Goal: Task Accomplishment & Management: Manage account settings

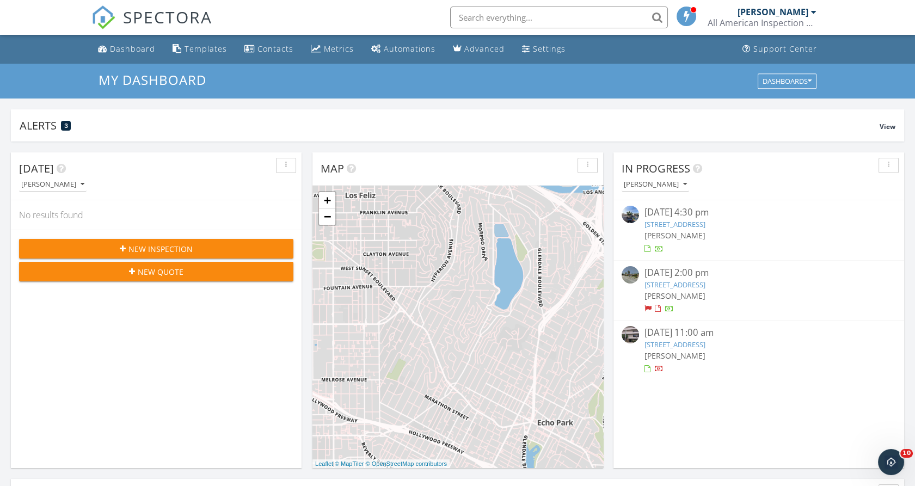
click at [705, 223] on link "[STREET_ADDRESS]" at bounding box center [674, 224] width 61 height 10
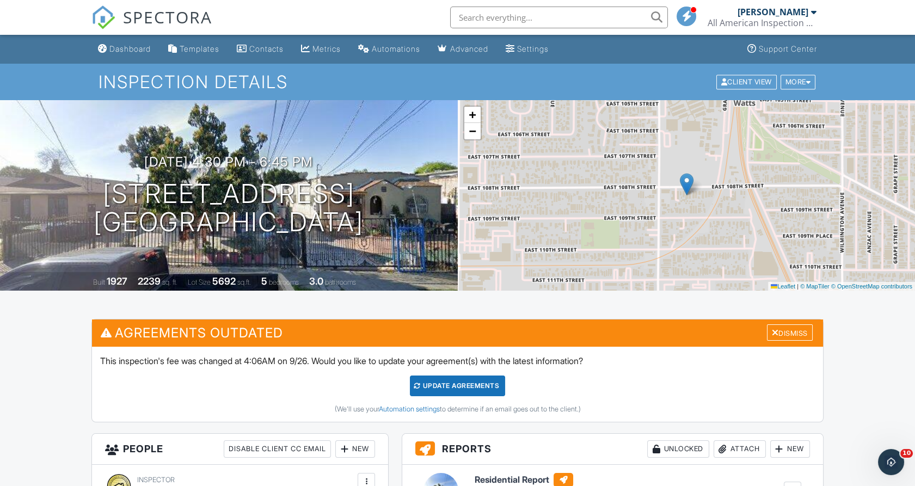
click at [445, 476] on div at bounding box center [440, 490] width 35 height 35
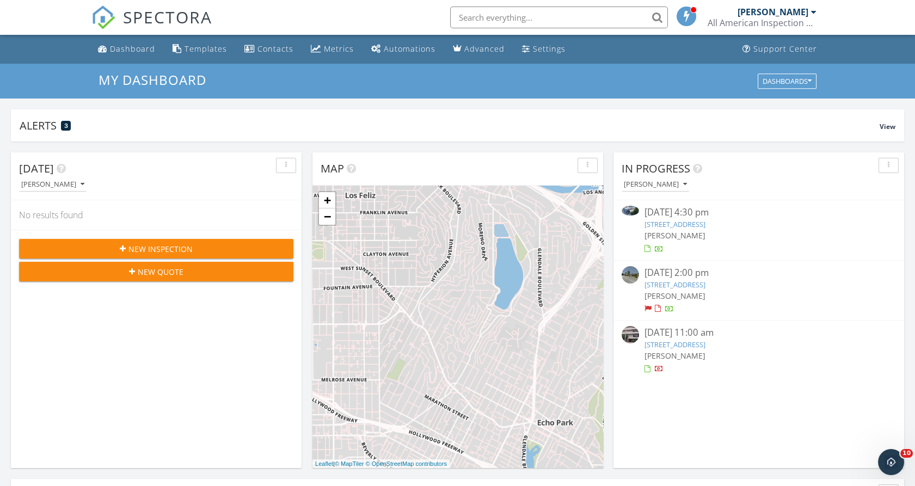
click at [701, 230] on div "[PERSON_NAME]" at bounding box center [758, 235] width 229 height 11
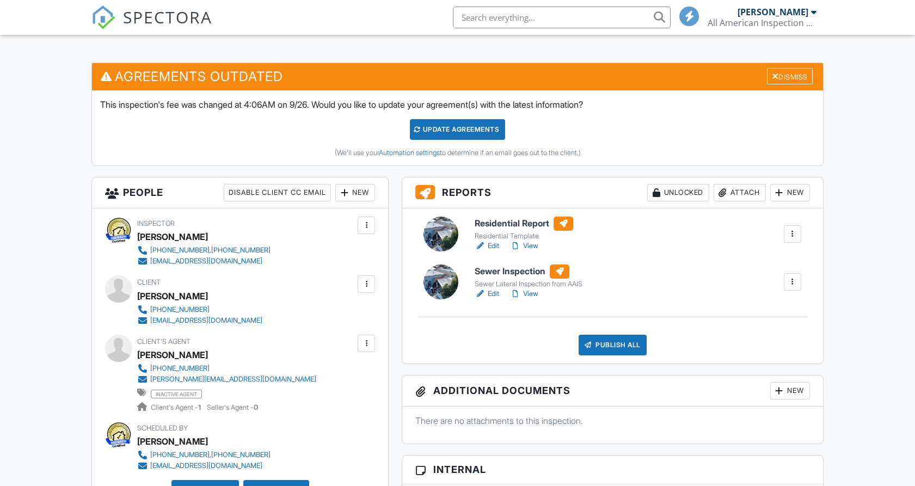
scroll to position [274, 0]
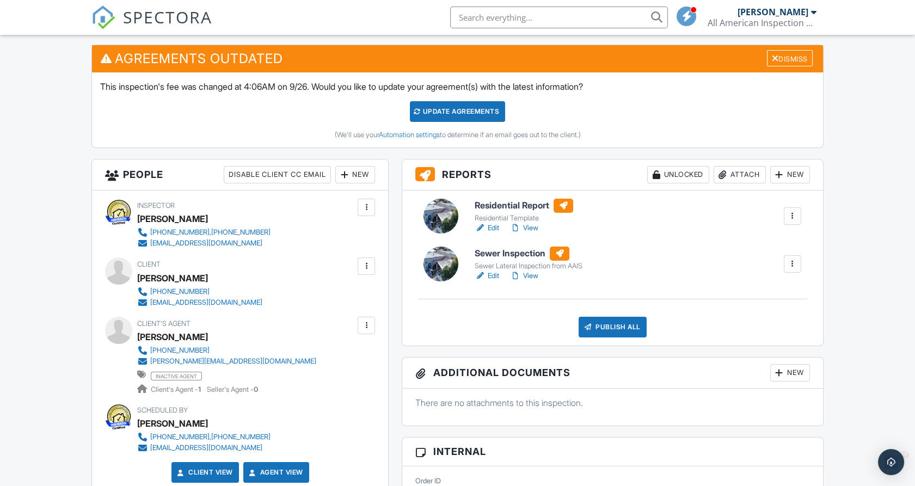
click at [434, 259] on div at bounding box center [440, 264] width 35 height 35
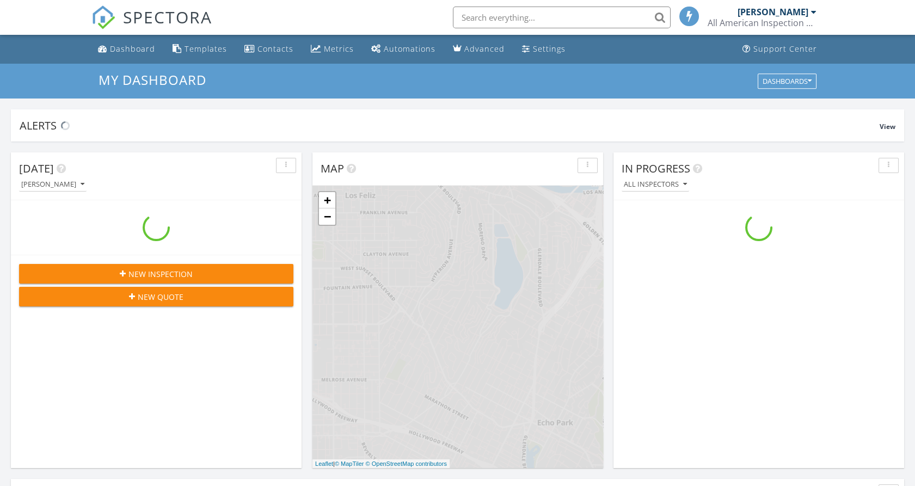
scroll to position [1010, 934]
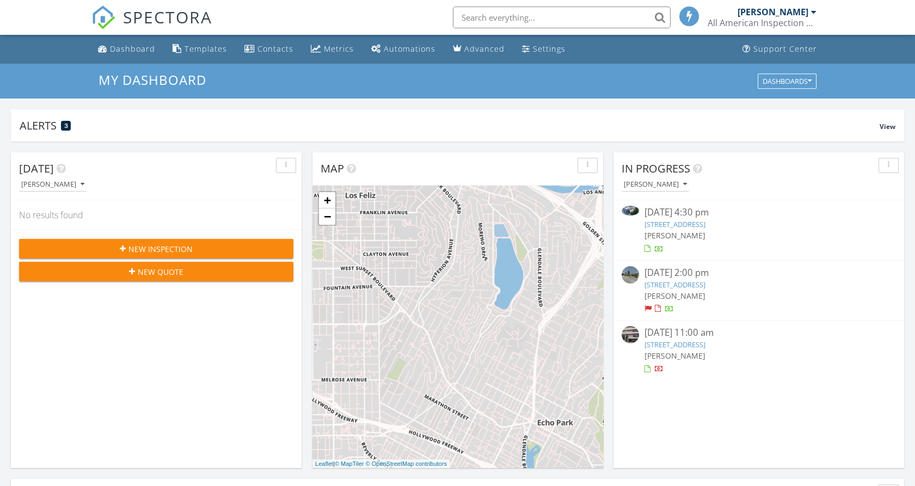
click at [684, 225] on link "[STREET_ADDRESS]" at bounding box center [674, 224] width 61 height 10
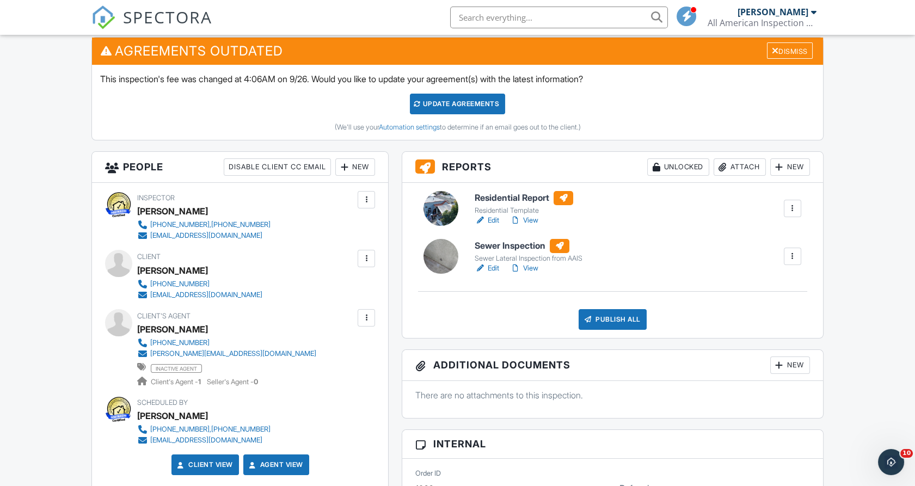
scroll to position [286, 0]
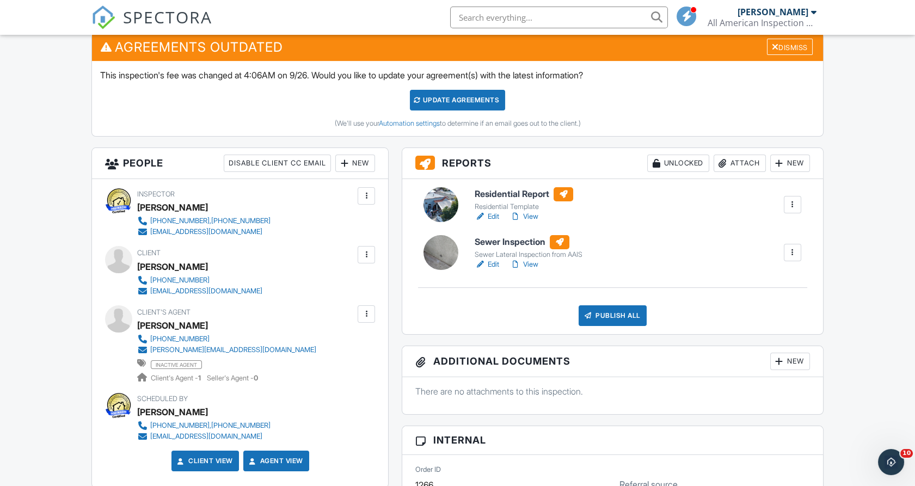
click at [438, 200] on div at bounding box center [440, 204] width 35 height 35
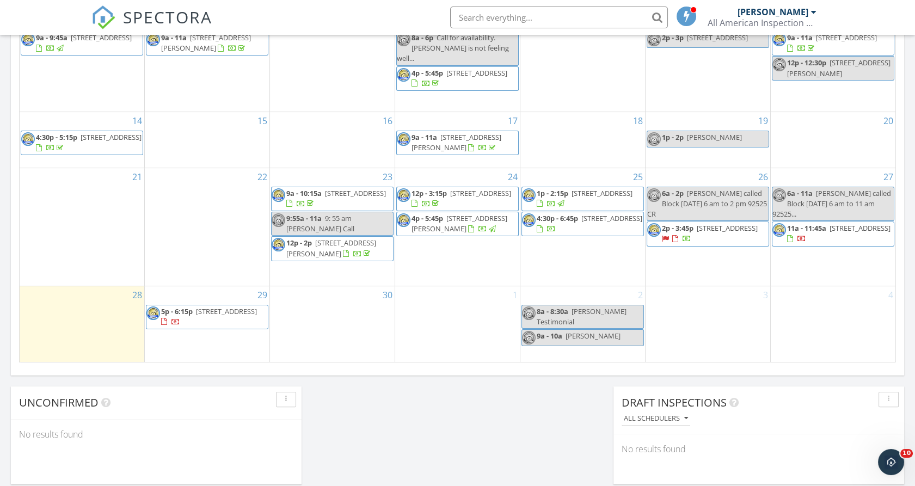
scroll to position [636, 0]
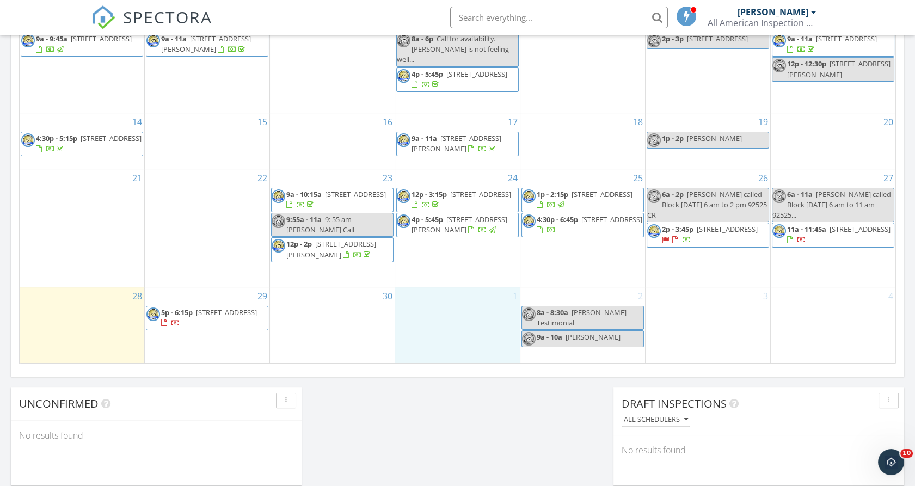
click at [454, 352] on div "1" at bounding box center [457, 325] width 125 height 76
click at [222, 299] on div "29 5p - 6:15p 2909 8th Ave, Los Angeles 90018" at bounding box center [207, 325] width 125 height 76
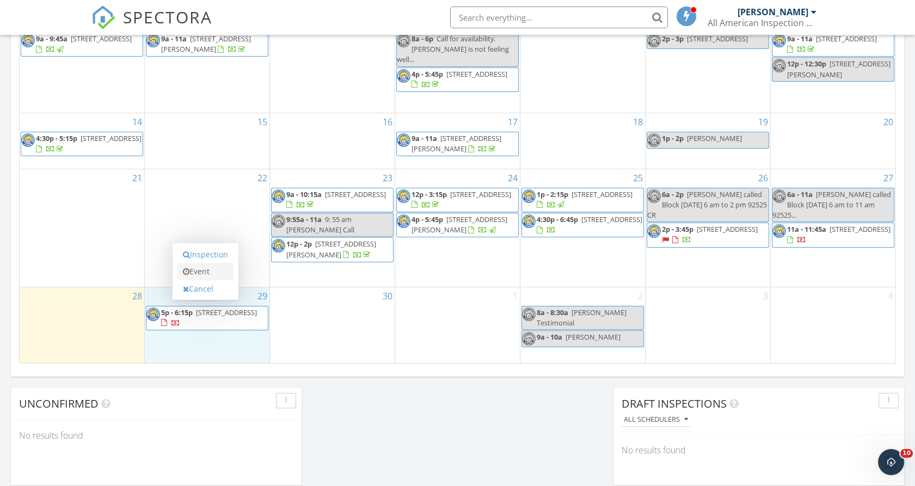
click at [214, 269] on link "Event" at bounding box center [205, 271] width 56 height 17
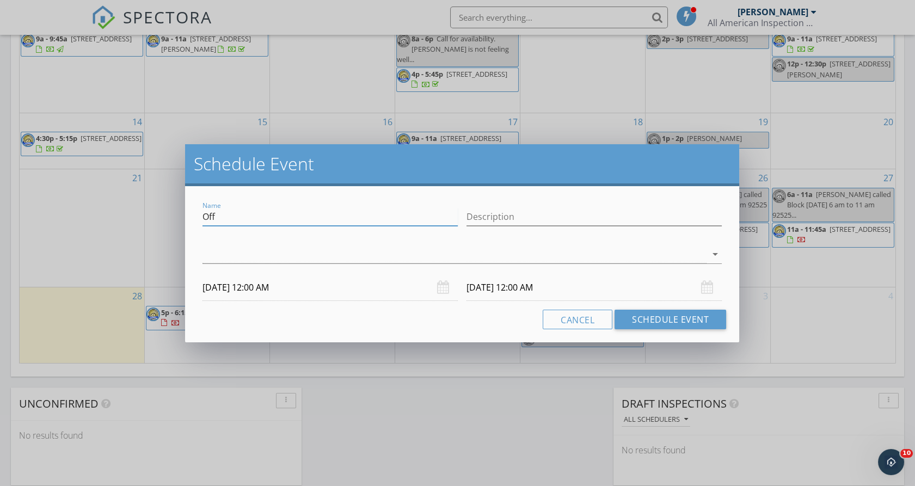
drag, startPoint x: 253, startPoint y: 220, endPoint x: 196, endPoint y: 212, distance: 57.6
click at [196, 212] on div "Name Off Description arrow_drop_down 09/29/2025 12:00 AM 09/30/2025 12:00 AM Ca…" at bounding box center [462, 264] width 555 height 156
click at [305, 208] on input "Off" at bounding box center [329, 217] width 255 height 18
drag, startPoint x: 266, startPoint y: 218, endPoint x: 185, endPoint y: 216, distance: 80.6
click at [185, 216] on div "Name Off Riversise Description check_box_outline_blank Luis Santizo arrow_drop_…" at bounding box center [462, 264] width 555 height 156
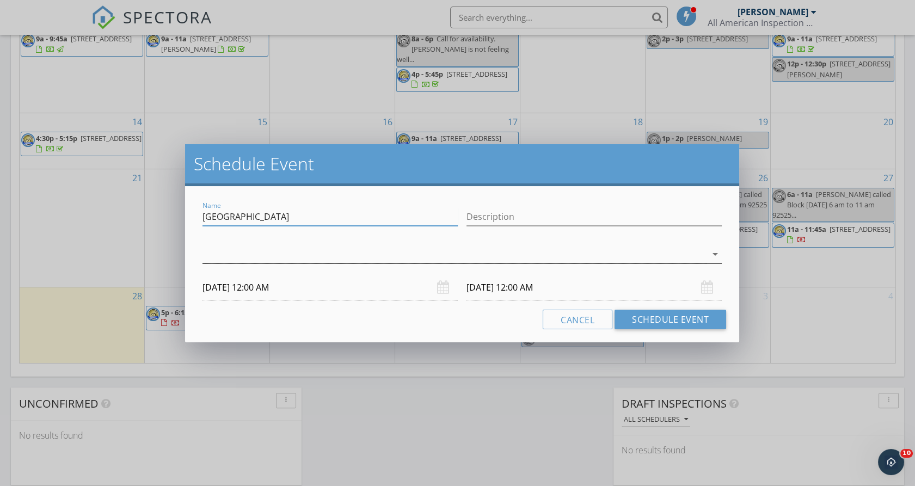
type input "[GEOGRAPHIC_DATA]"
click at [209, 252] on div at bounding box center [454, 254] width 504 height 18
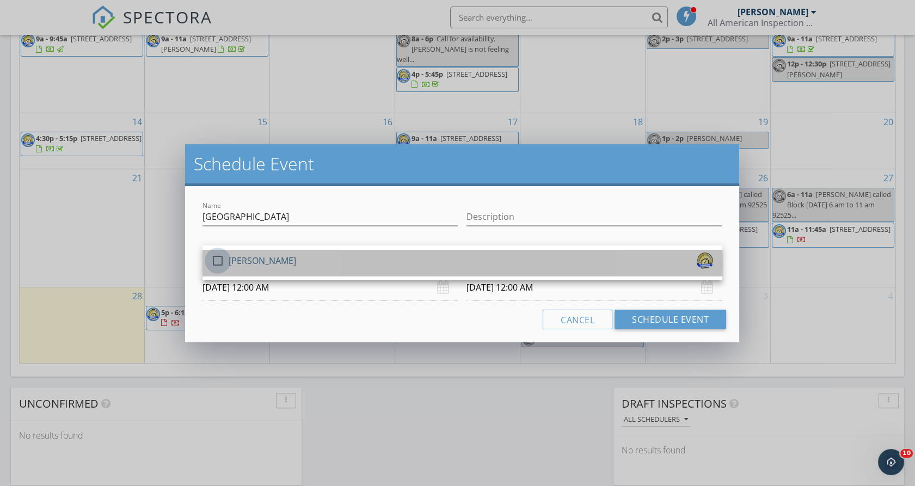
click at [216, 258] on div at bounding box center [217, 260] width 19 height 19
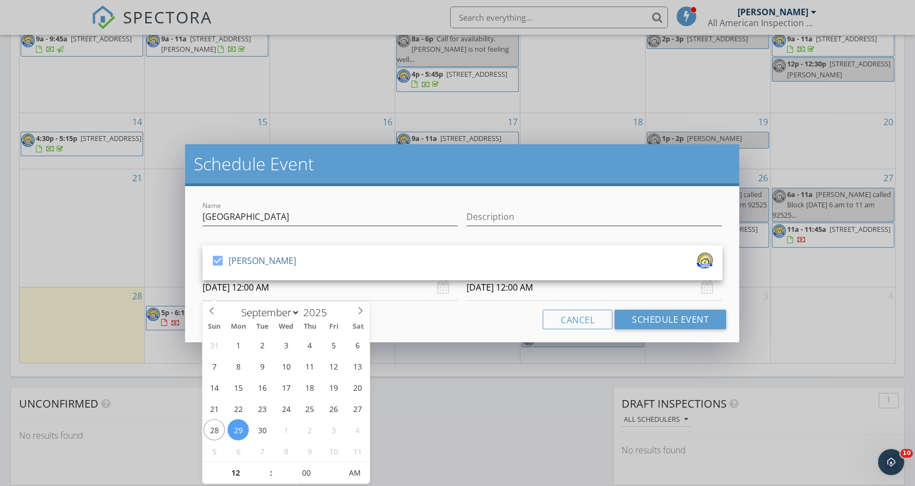
click at [223, 286] on input "09/29/2025 12:00 AM" at bounding box center [329, 287] width 255 height 27
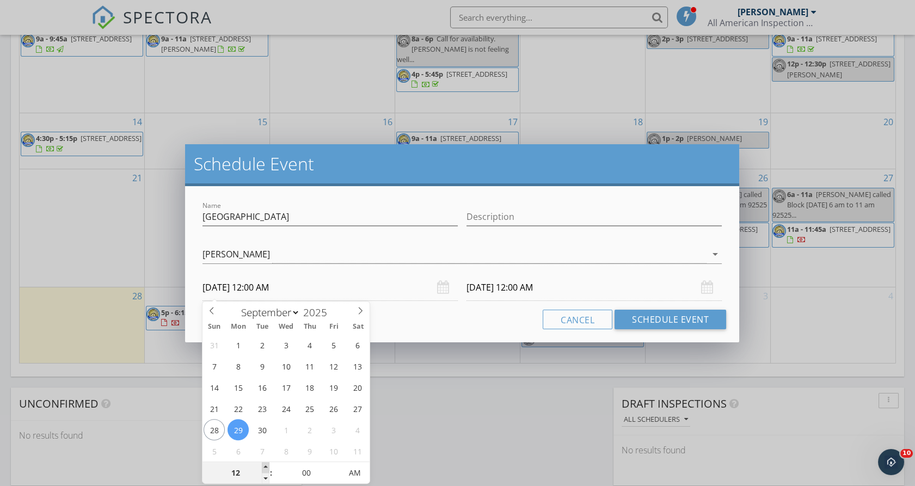
type input "01"
type input "09/29/2025 1:00 AM"
click at [267, 469] on span at bounding box center [266, 467] width 8 height 11
type input "02"
type input "09/29/2025 2:00 AM"
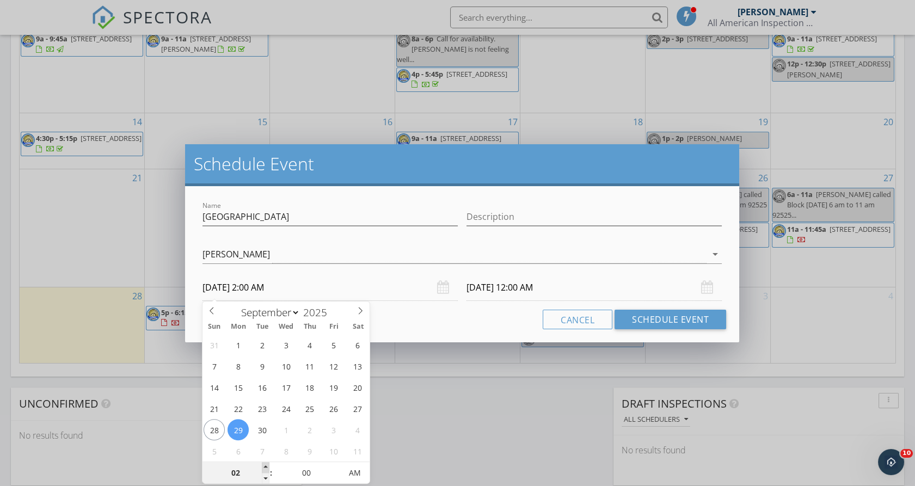
click at [267, 469] on span at bounding box center [266, 467] width 8 height 11
type input "03"
type input "09/29/2025 3:00 AM"
click at [267, 469] on span at bounding box center [266, 467] width 8 height 11
type input "09/30/2025 3:00 AM"
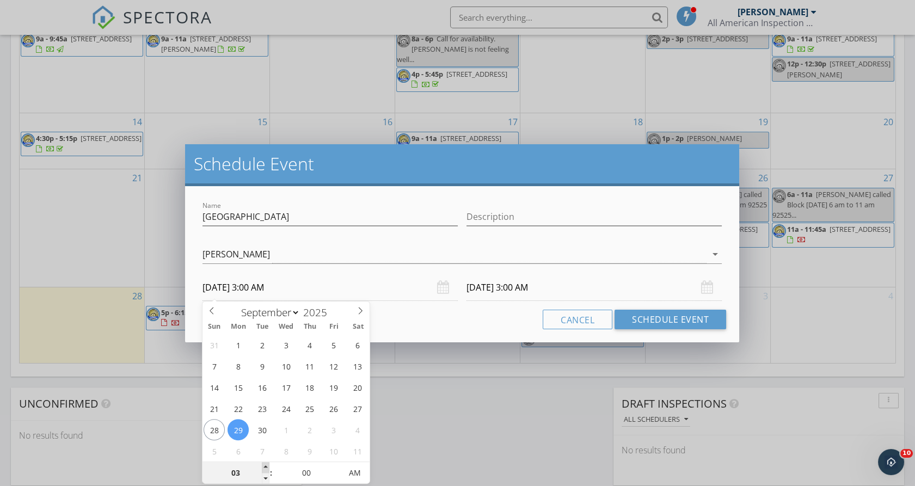
type input "04"
type input "09/29/2025 4:00 AM"
click at [267, 469] on span at bounding box center [266, 467] width 8 height 11
type input "05"
type input "09/29/2025 5:00 AM"
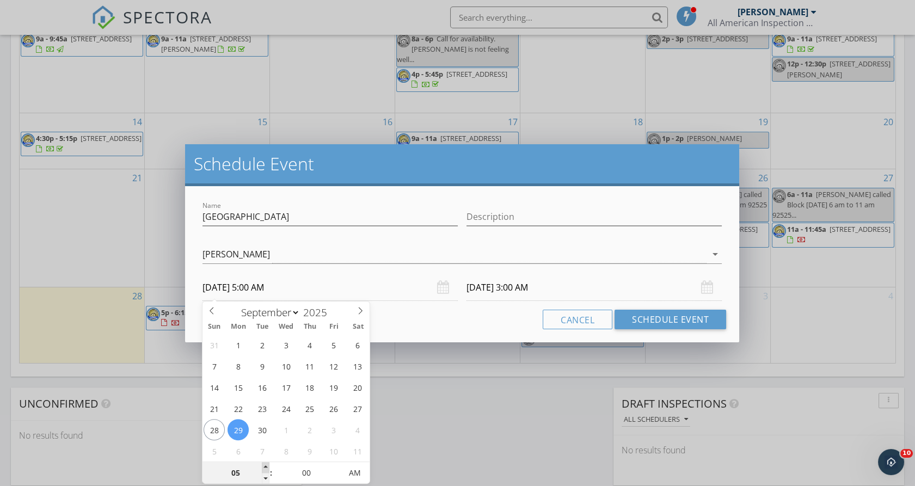
click at [267, 469] on span at bounding box center [266, 467] width 8 height 11
type input "09/30/2025 5:00 AM"
type input "06"
type input "09/29/2025 6:00 AM"
click at [267, 469] on span at bounding box center [266, 467] width 8 height 11
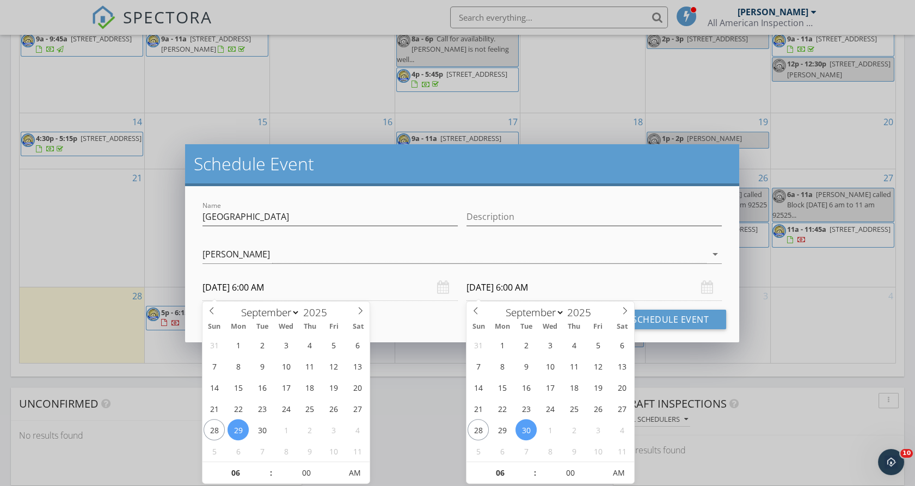
click at [495, 292] on input "09/30/2025 6:00 AM" at bounding box center [593, 287] width 255 height 27
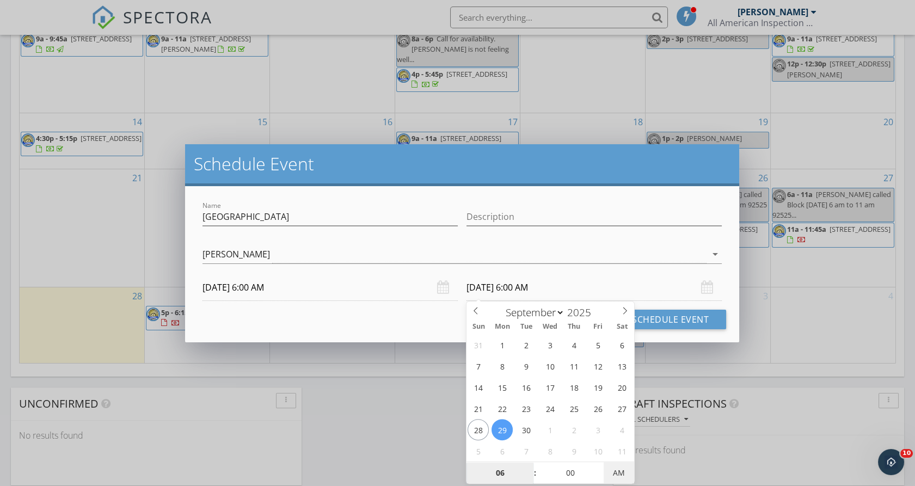
type input "09/29/2025 6:00 PM"
click at [623, 472] on span "AM" at bounding box center [619, 473] width 30 height 22
type input "05"
type input "09/29/2025 5:00 PM"
click at [527, 478] on span at bounding box center [530, 478] width 8 height 11
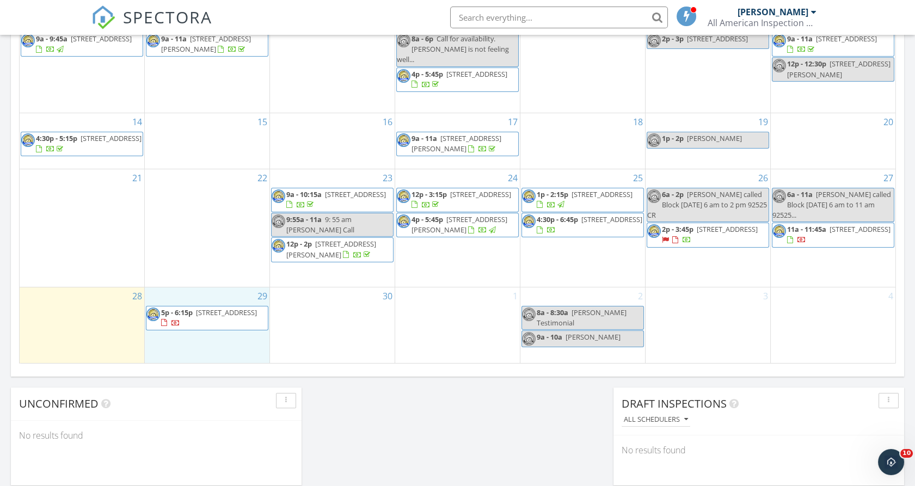
click at [238, 297] on div "29 5p - 6:15p 2909 8th Ave, Los Angeles 90018" at bounding box center [207, 325] width 125 height 76
click at [208, 268] on link "Event" at bounding box center [205, 269] width 56 height 17
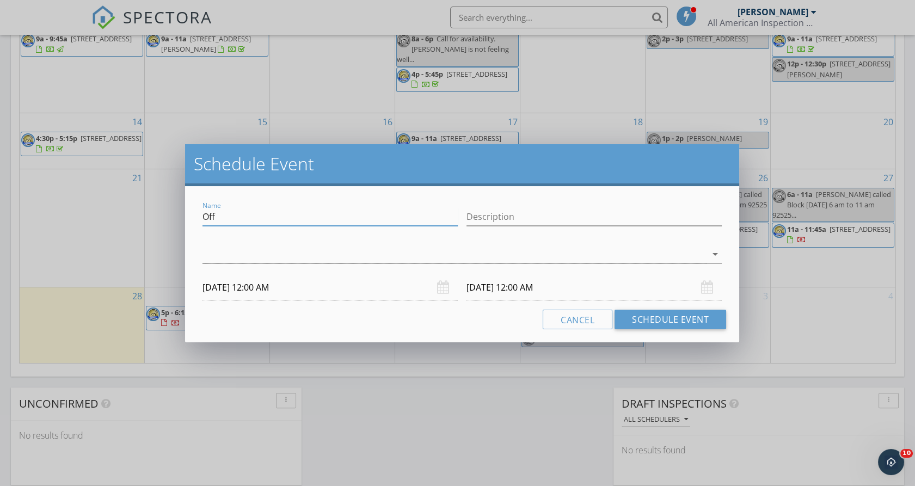
drag, startPoint x: 246, startPoint y: 218, endPoint x: 175, endPoint y: 221, distance: 71.3
click at [175, 221] on div "Schedule Event Name Off Description arrow_drop_down 09/29/2025 12:00 AM 09/30/2…" at bounding box center [457, 243] width 915 height 486
type input "[GEOGRAPHIC_DATA]"
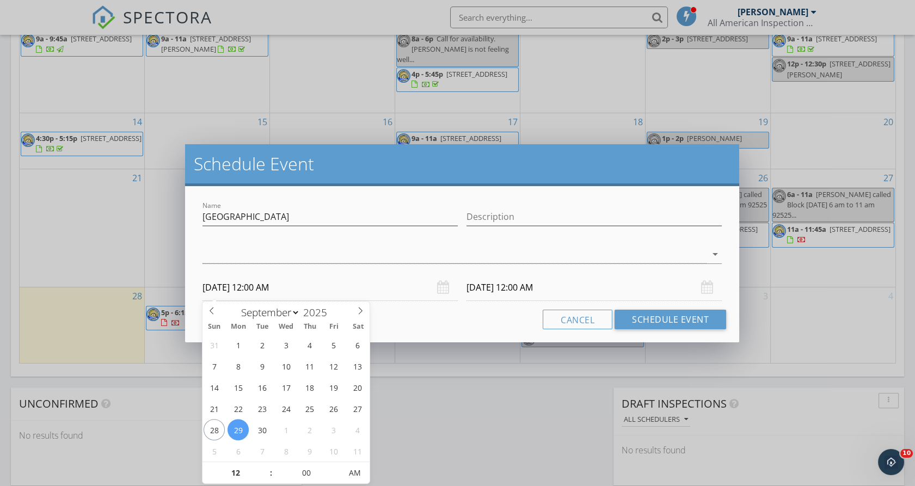
click at [223, 282] on input "09/29/2025 12:00 AM" at bounding box center [329, 287] width 255 height 27
type input "11"
type input "09/29/2025 11:00 PM"
click at [266, 478] on span at bounding box center [266, 478] width 8 height 11
type input "10"
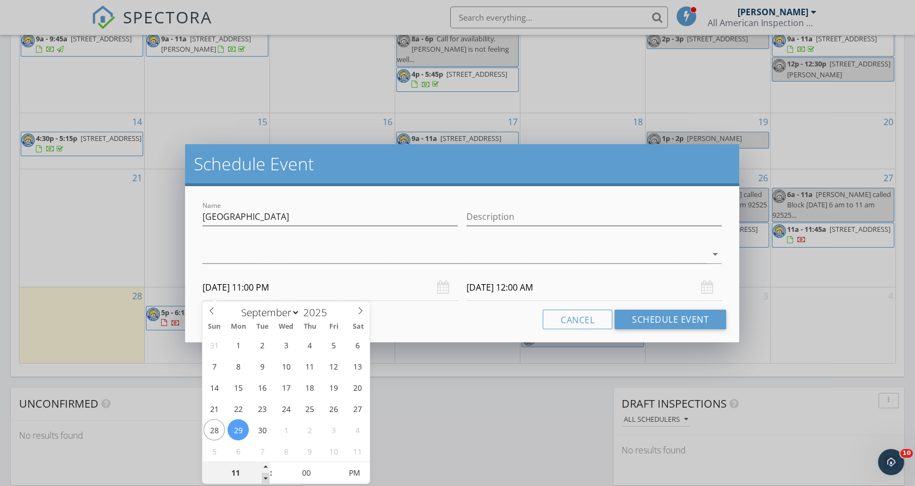
type input "09/29/2025 10:00 PM"
click at [266, 478] on span at bounding box center [266, 478] width 8 height 11
type input "09/30/2025 10:00 PM"
type input "11"
type input "09/29/2025 11:00 PM"
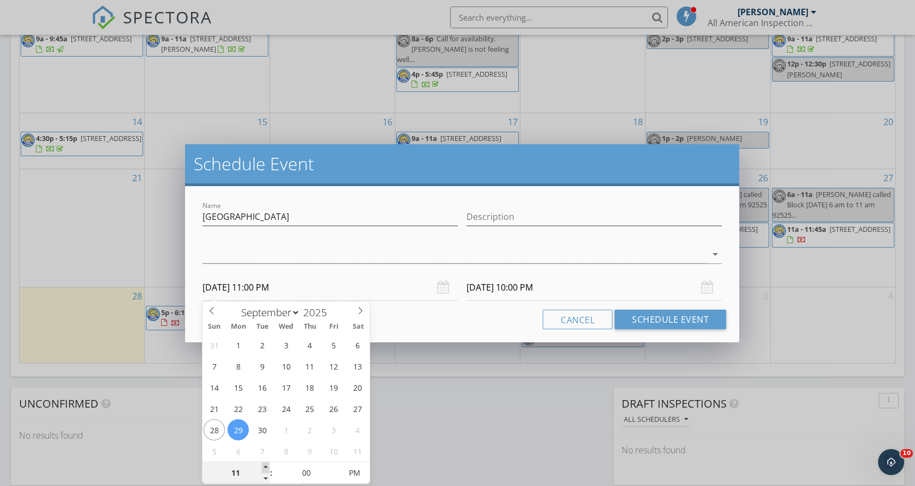
drag, startPoint x: 266, startPoint y: 478, endPoint x: 264, endPoint y: 465, distance: 13.2
click at [264, 465] on span at bounding box center [266, 467] width 8 height 11
type input "12"
type input "09/29/2025 12:00 AM"
click at [264, 465] on span at bounding box center [266, 467] width 8 height 11
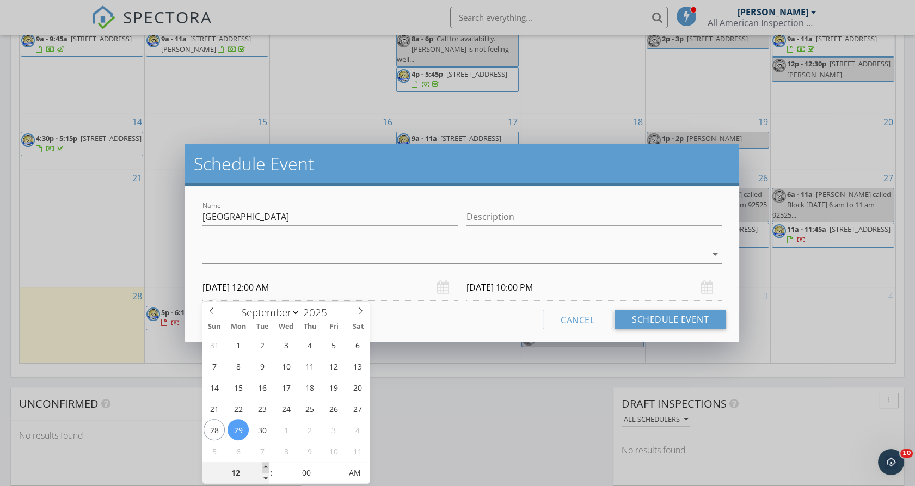
type input "01"
type input "09/29/2025 1:00 AM"
click at [264, 465] on span at bounding box center [266, 467] width 8 height 11
type input "02"
type input "09/29/2025 2:00 AM"
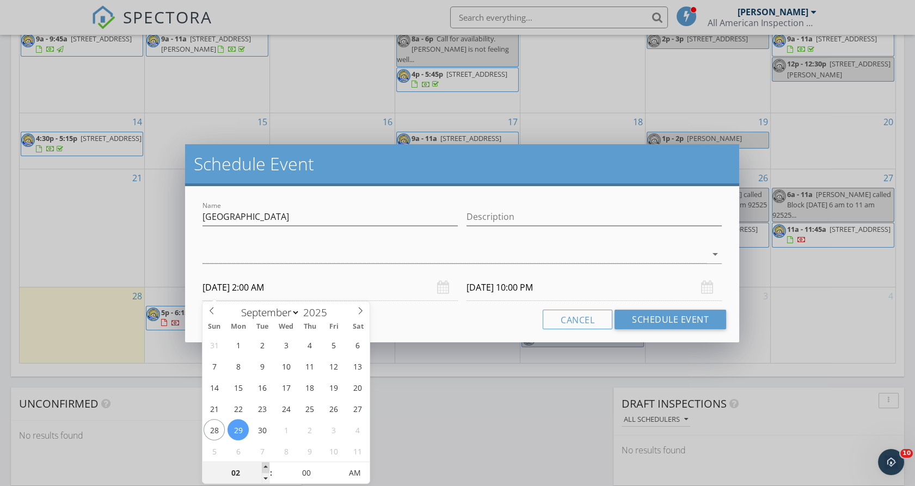
click at [264, 465] on span at bounding box center [266, 467] width 8 height 11
type input "09/30/2025 2:00 AM"
type input "03"
type input "09/29/2025 3:00 AM"
click at [264, 465] on span at bounding box center [266, 467] width 8 height 11
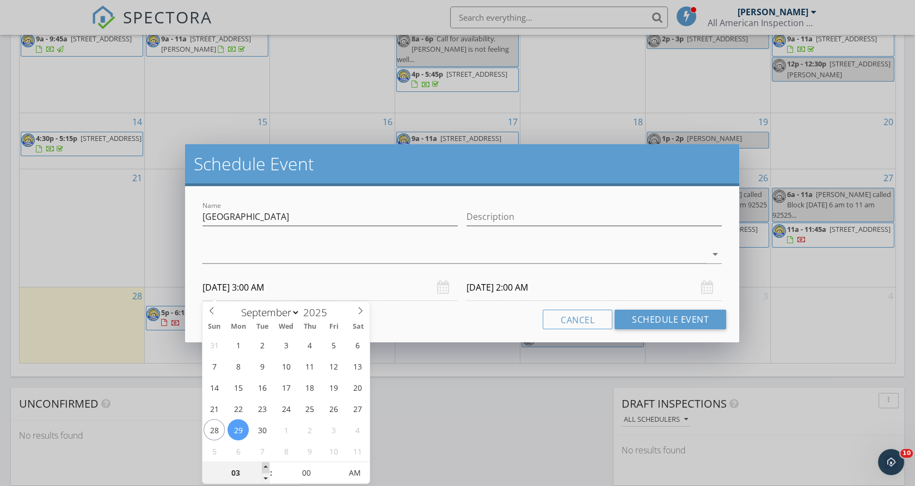
type input "04"
type input "09/29/2025 4:00 AM"
click at [264, 465] on span at bounding box center [266, 467] width 8 height 11
type input "09/30/2025 4:00 AM"
type input "05"
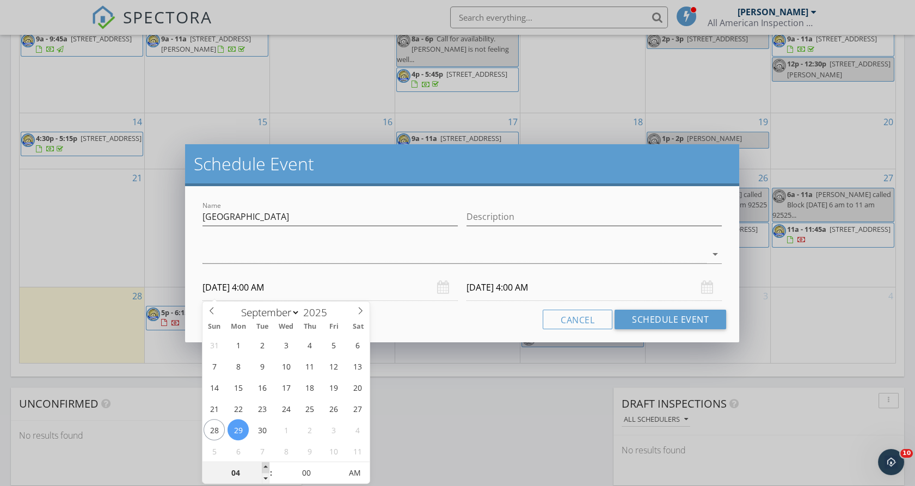
type input "09/29/2025 5:00 AM"
click at [264, 465] on span at bounding box center [266, 467] width 8 height 11
type input "06"
type input "09/29/2025 6:00 AM"
click at [264, 465] on span at bounding box center [266, 467] width 8 height 11
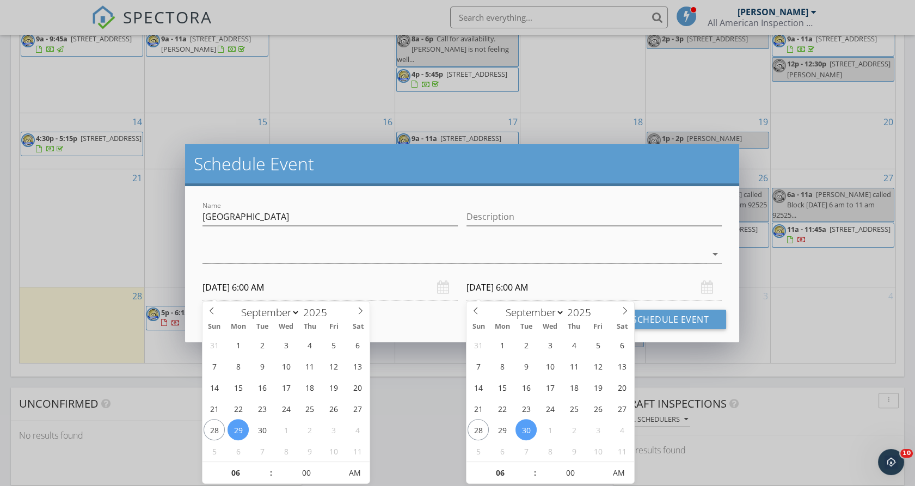
click at [494, 293] on input "09/30/2025 6:00 AM" at bounding box center [593, 287] width 255 height 27
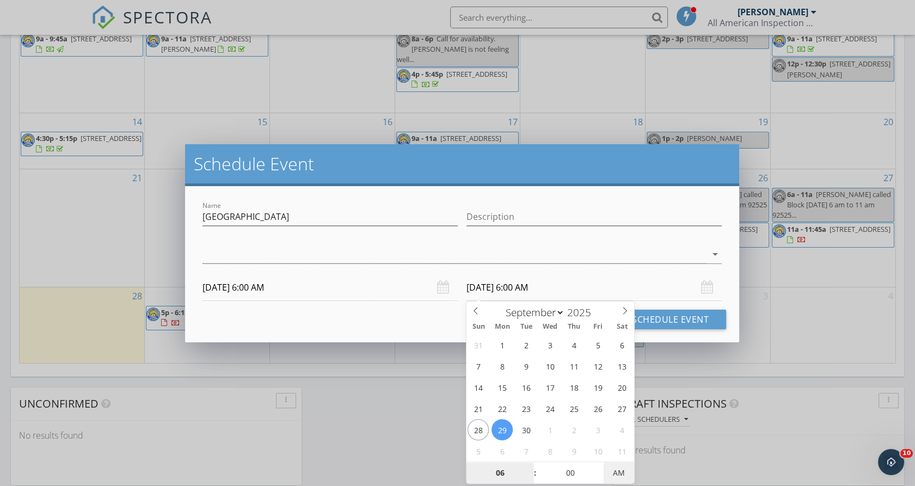
type input "09/29/2025 6:00 PM"
click at [618, 473] on span "PM" at bounding box center [619, 473] width 30 height 22
type input "05"
type input "09/29/2025 5:00 PM"
click at [527, 479] on span at bounding box center [530, 478] width 8 height 11
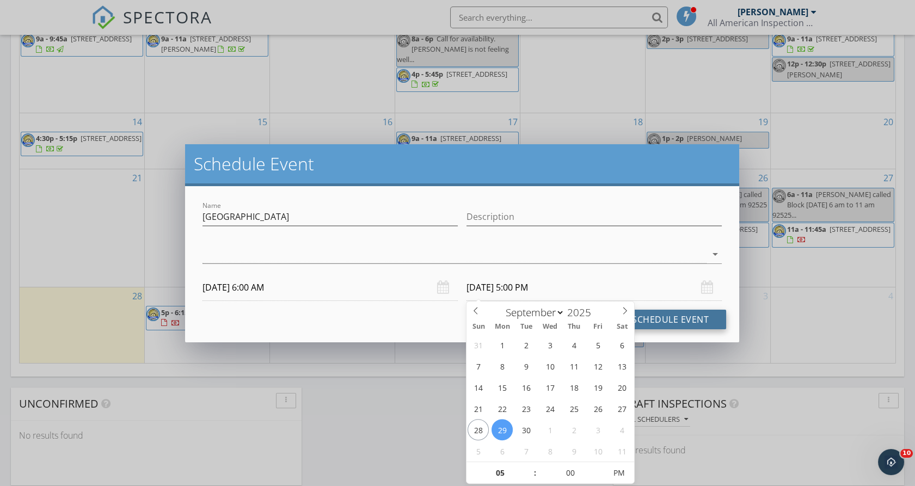
click at [696, 315] on button "Schedule Event" at bounding box center [670, 320] width 112 height 20
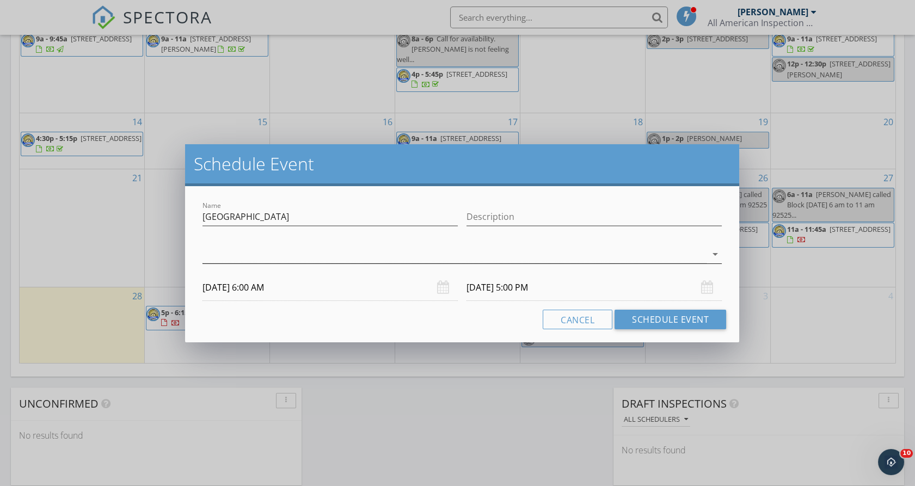
click at [207, 253] on div at bounding box center [454, 254] width 504 height 18
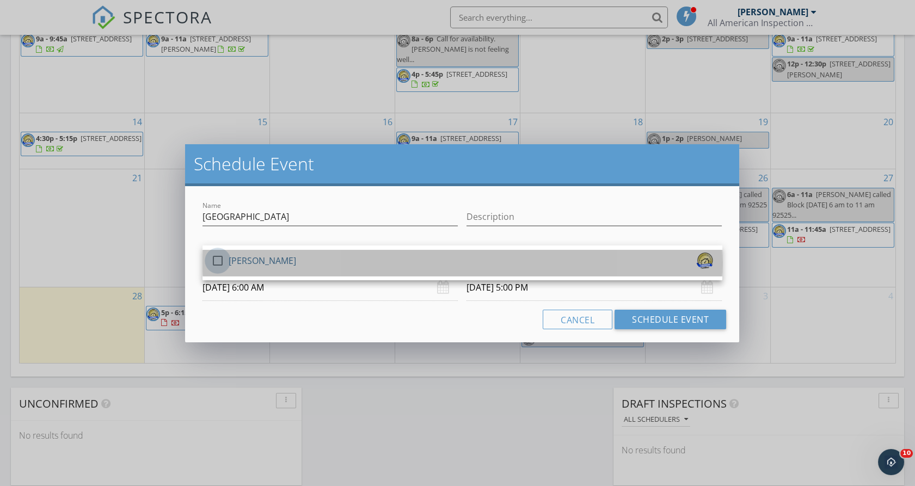
click at [217, 261] on div at bounding box center [217, 260] width 19 height 19
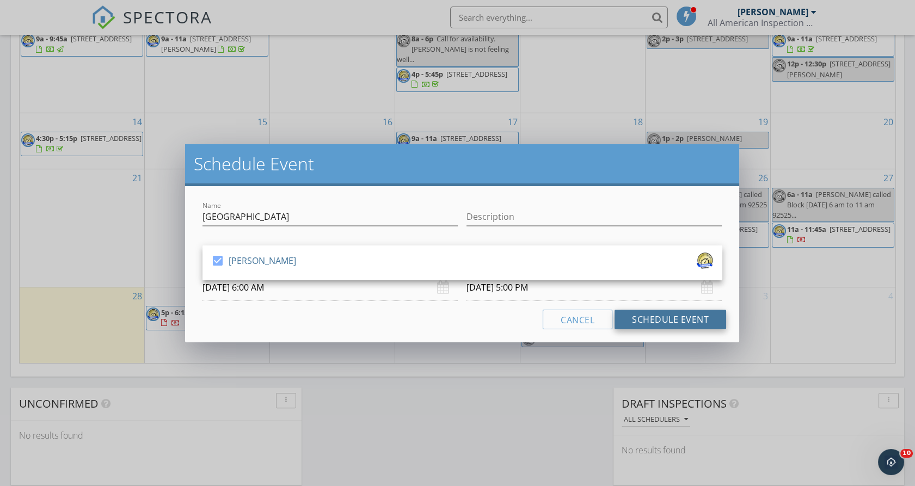
click at [670, 317] on button "Schedule Event" at bounding box center [670, 320] width 112 height 20
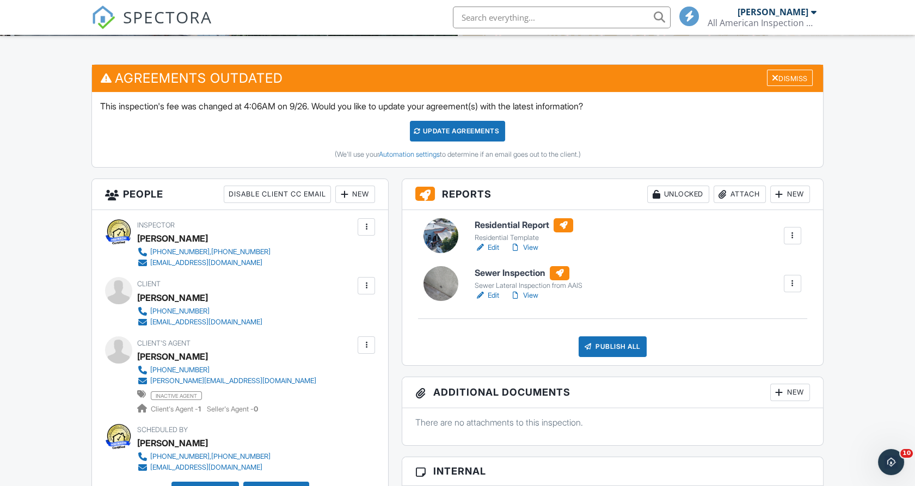
click at [520, 249] on div at bounding box center [515, 247] width 11 height 11
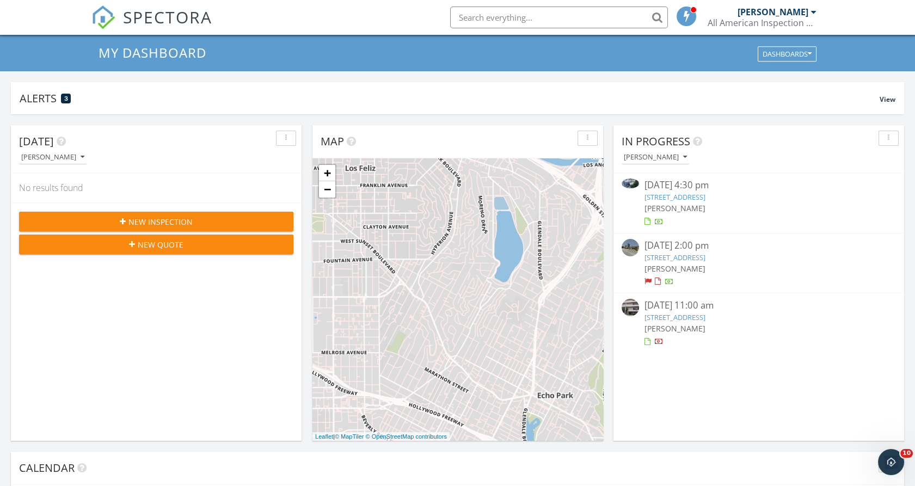
scroll to position [26, 0]
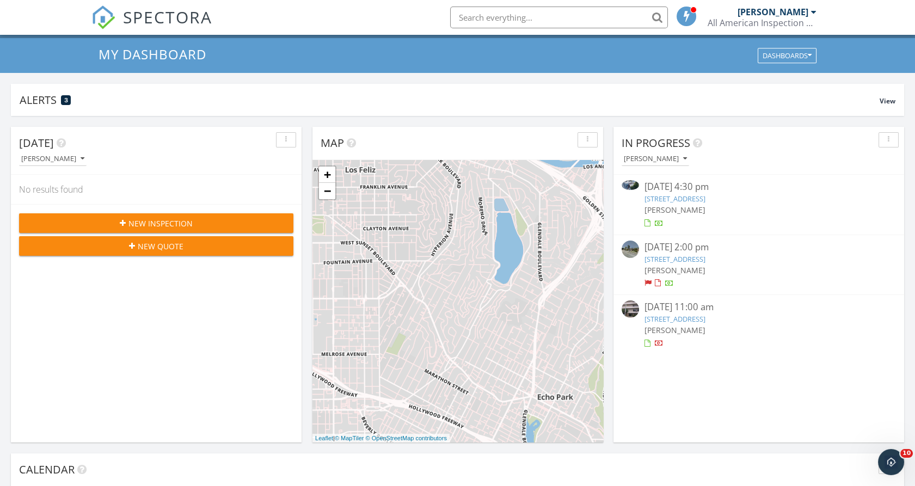
click at [705, 261] on link "9301 Karmont Ave, South Gate, CA 90280" at bounding box center [674, 259] width 61 height 10
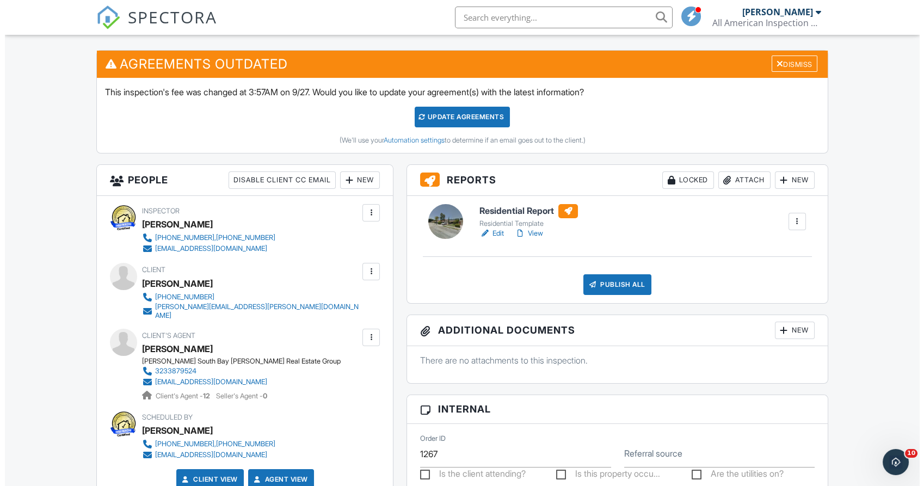
scroll to position [275, 0]
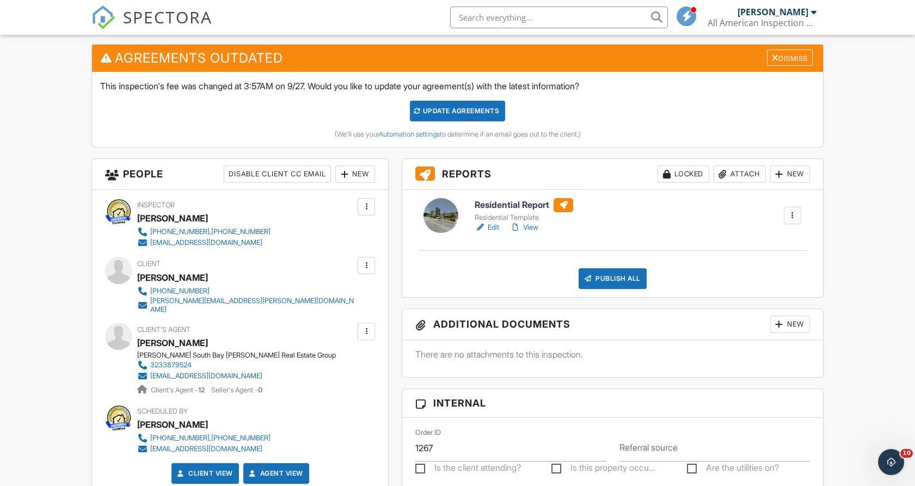
click at [793, 174] on div "New" at bounding box center [790, 173] width 40 height 17
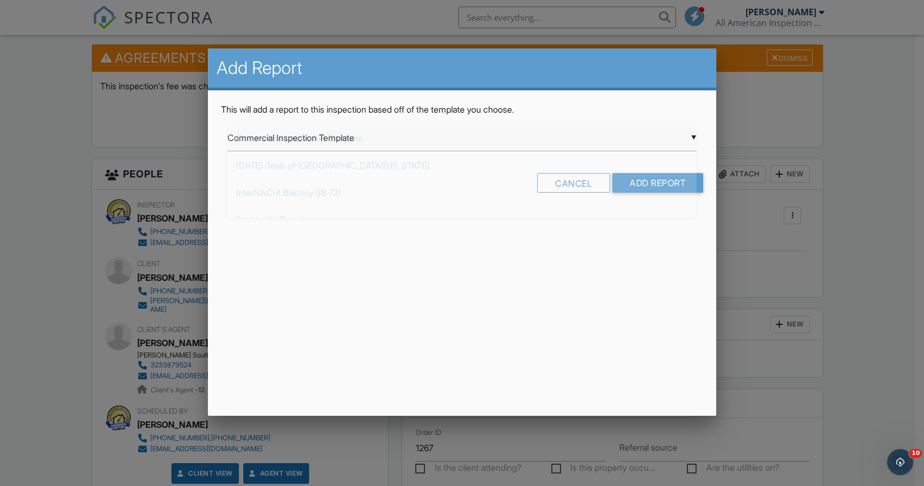
click at [691, 140] on div "▼ Commercial Inspection Template Commercial Inspection Template [DATE] Seals of…" at bounding box center [461, 138] width 469 height 27
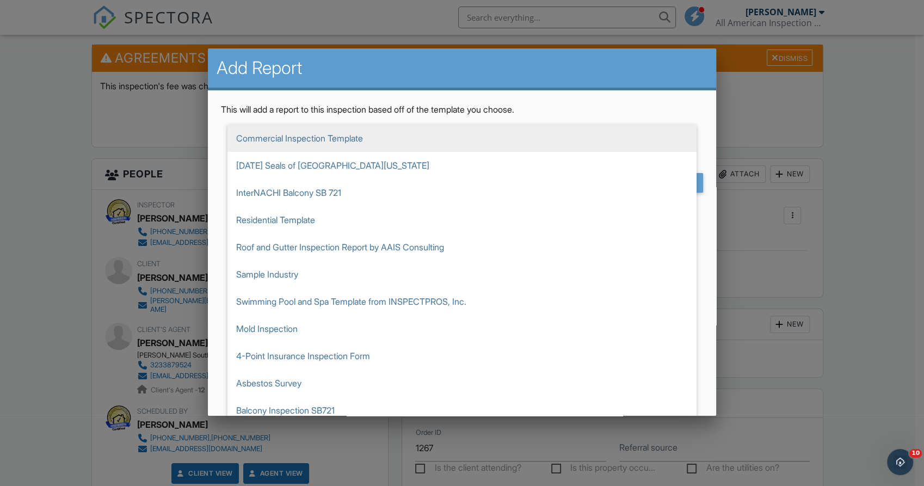
scroll to position [61, 0]
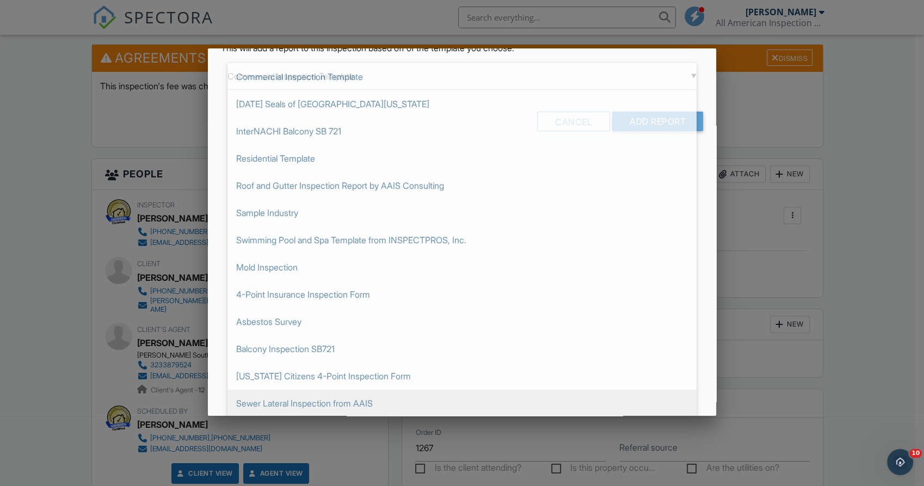
click at [378, 403] on span "Sewer Lateral Inspection from AAIS" at bounding box center [461, 403] width 469 height 27
type input "Sewer Lateral Inspection from AAIS"
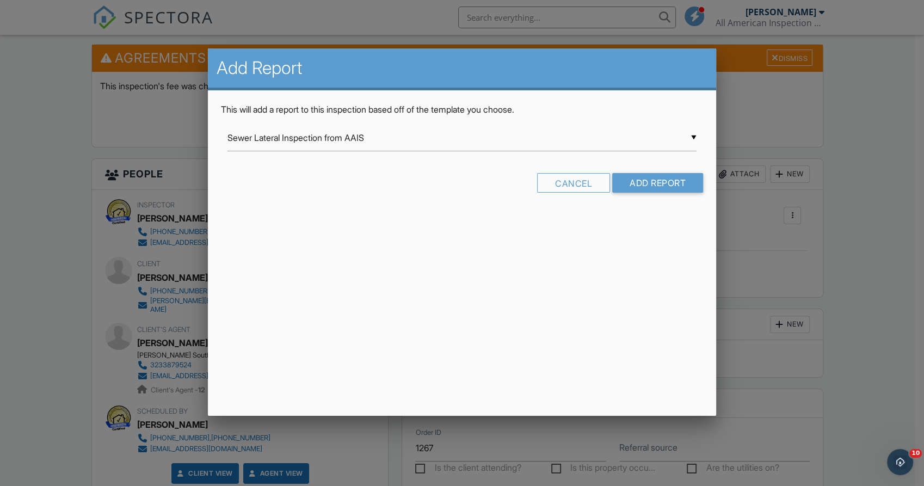
scroll to position [0, 0]
click at [680, 180] on input "Add Report" at bounding box center [657, 183] width 91 height 20
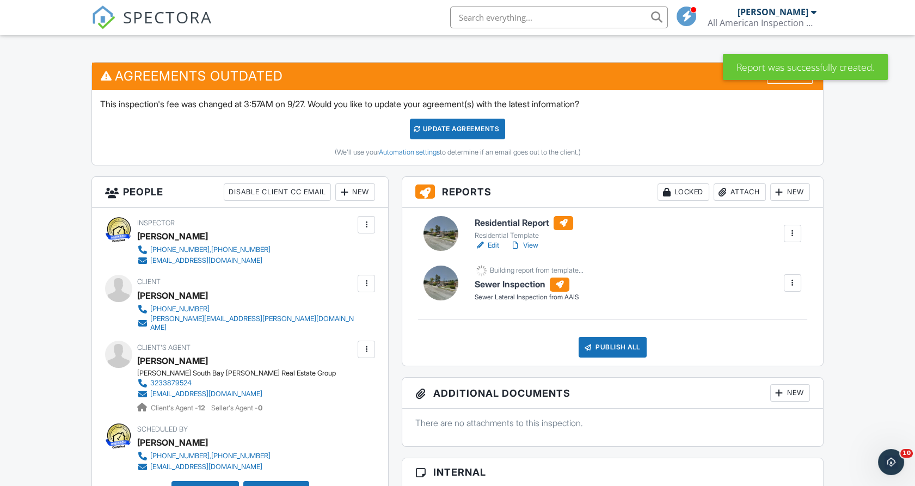
scroll to position [265, 0]
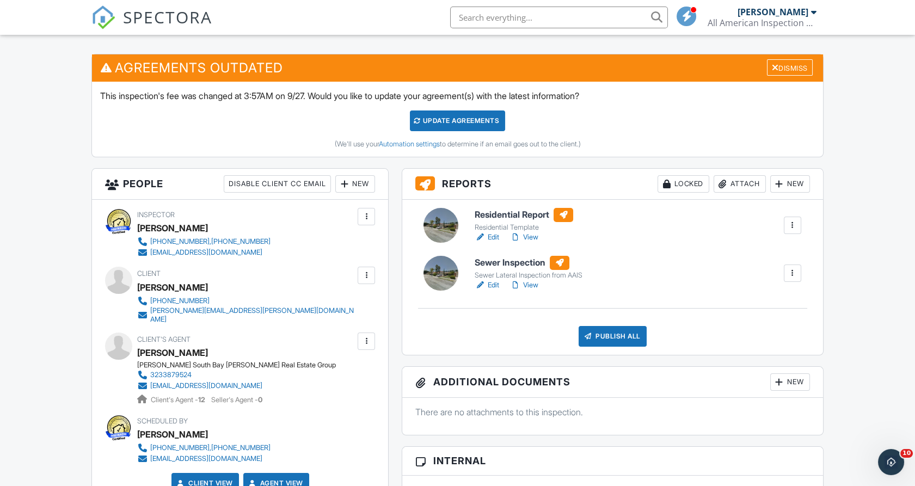
click at [432, 272] on div at bounding box center [440, 273] width 35 height 35
click at [444, 276] on div at bounding box center [440, 273] width 35 height 35
click at [481, 282] on div at bounding box center [480, 285] width 11 height 11
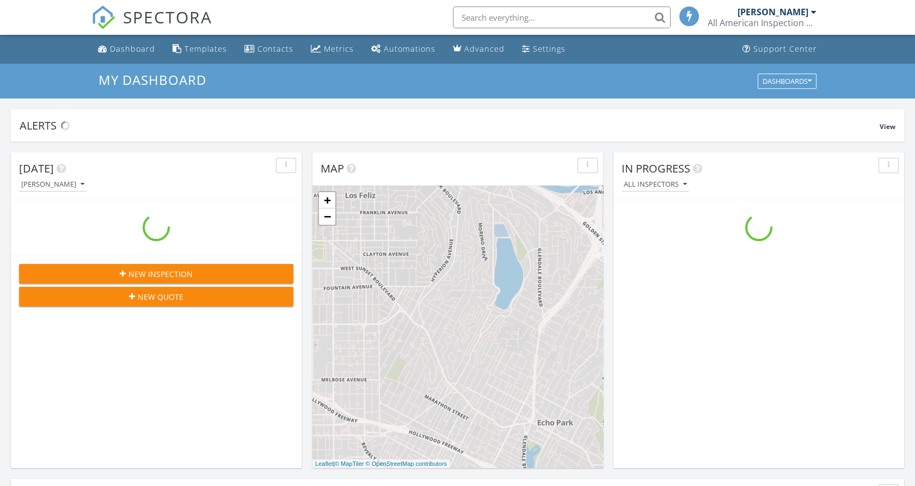
scroll to position [1010, 934]
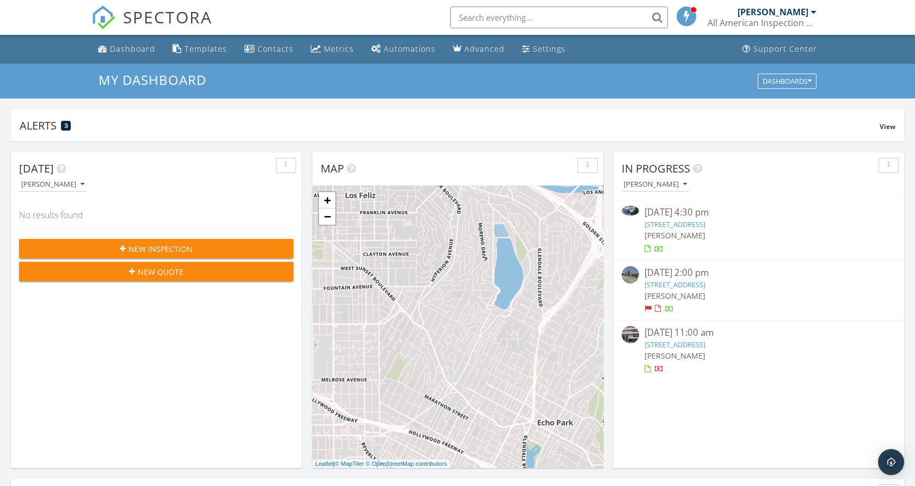
click at [697, 283] on link "[STREET_ADDRESS]" at bounding box center [674, 285] width 61 height 10
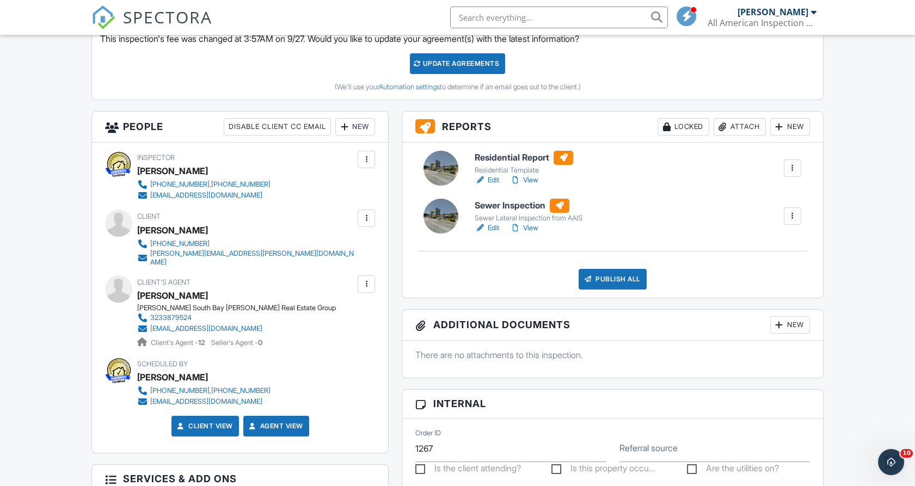
scroll to position [324, 0]
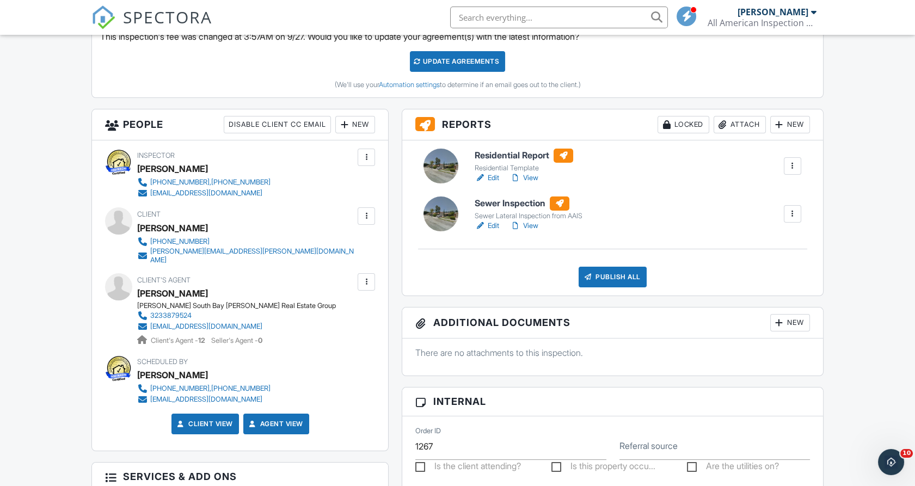
click at [366, 220] on div at bounding box center [366, 216] width 11 height 11
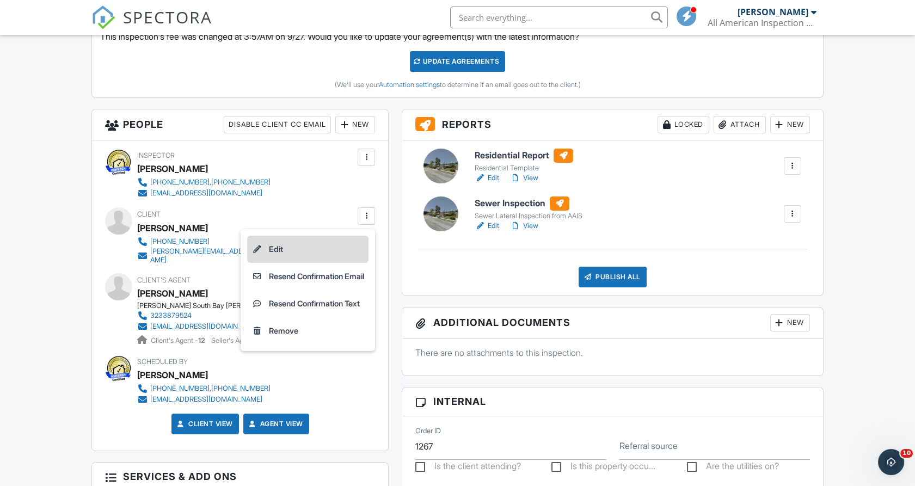
click at [339, 247] on li "Edit" at bounding box center [307, 249] width 121 height 27
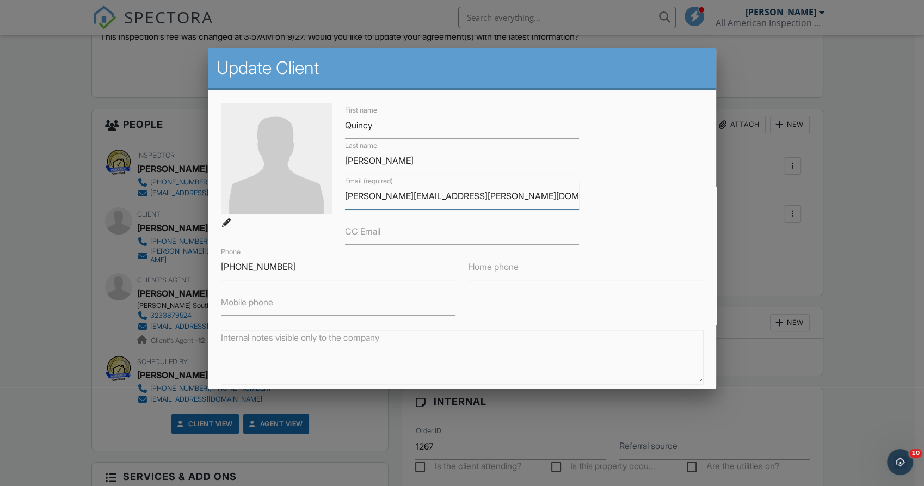
drag, startPoint x: 450, startPoint y: 196, endPoint x: 316, endPoint y: 206, distance: 134.8
click at [316, 206] on div "First name [PERSON_NAME] Last name [PERSON_NAME] Email (required) [PERSON_NAME]…" at bounding box center [461, 209] width 495 height 212
drag, startPoint x: 294, startPoint y: 267, endPoint x: 215, endPoint y: 273, distance: 79.7
click at [215, 273] on div "Phone [PHONE_NUMBER]" at bounding box center [338, 262] width 248 height 35
click at [807, 214] on div at bounding box center [462, 249] width 924 height 607
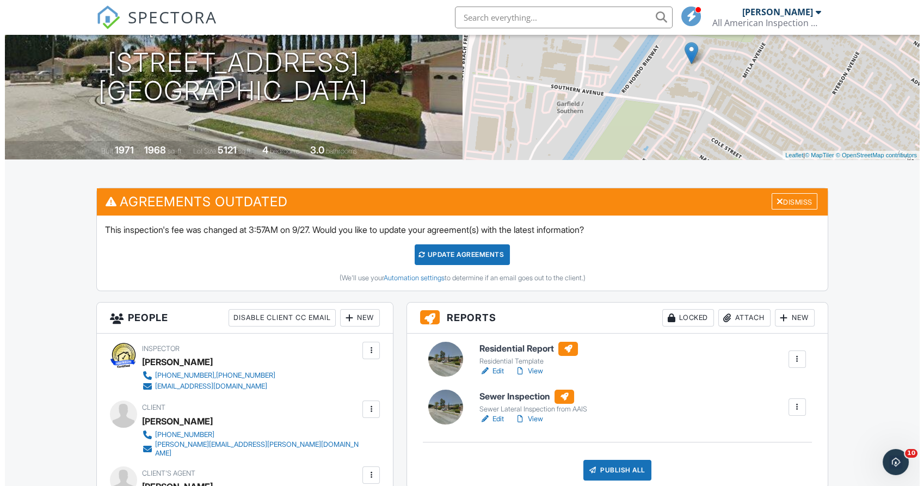
scroll to position [0, 0]
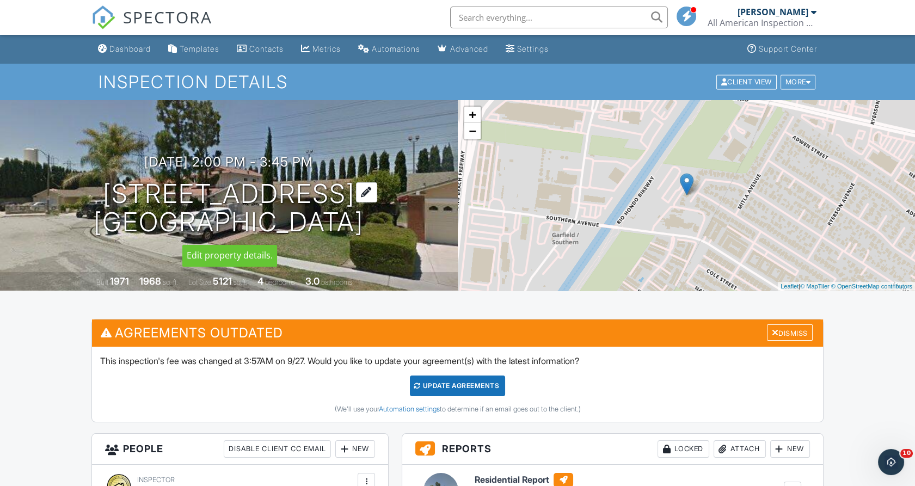
click at [374, 196] on div at bounding box center [366, 192] width 21 height 20
